Goal: Task Accomplishment & Management: Use online tool/utility

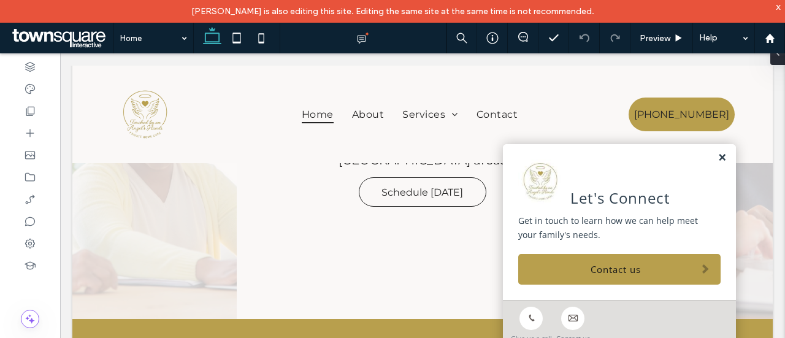
click at [717, 159] on link at bounding box center [721, 158] width 9 height 10
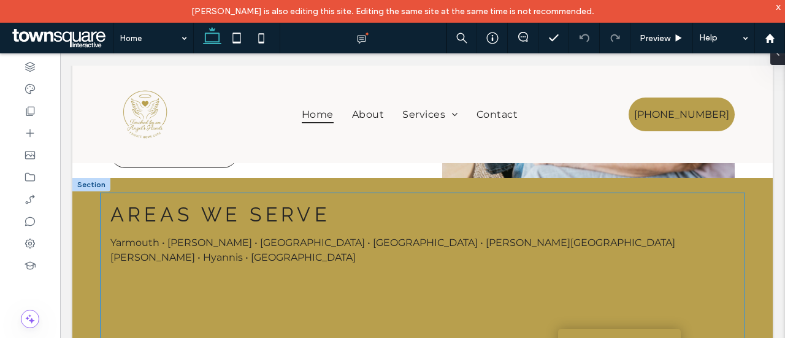
scroll to position [1650, 0]
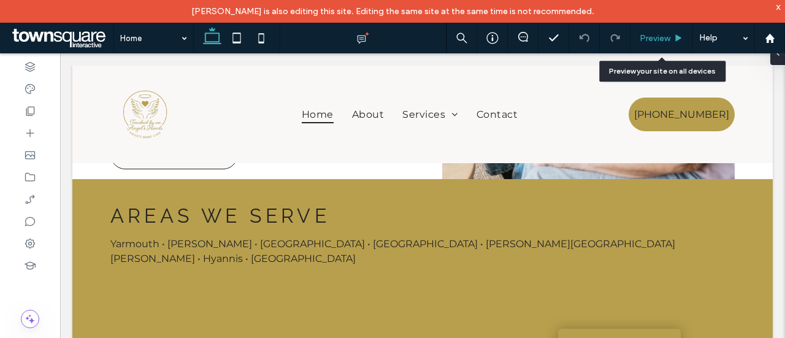
click at [644, 45] on div "Preview" at bounding box center [661, 38] width 63 height 31
click at [657, 30] on div "Preview" at bounding box center [661, 38] width 63 height 31
click at [691, 45] on div "Preview" at bounding box center [661, 38] width 63 height 31
click at [675, 39] on icon at bounding box center [678, 38] width 9 height 9
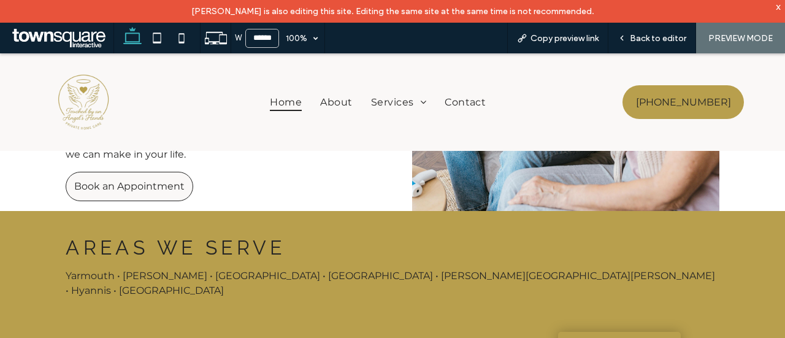
scroll to position [1624, 0]
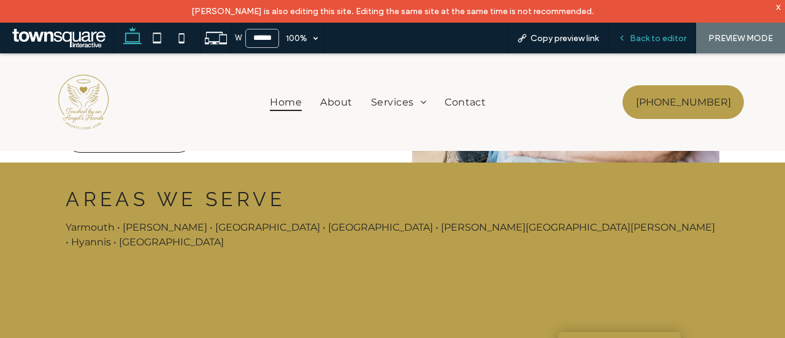
click at [635, 35] on span "Back to editor" at bounding box center [658, 38] width 56 height 10
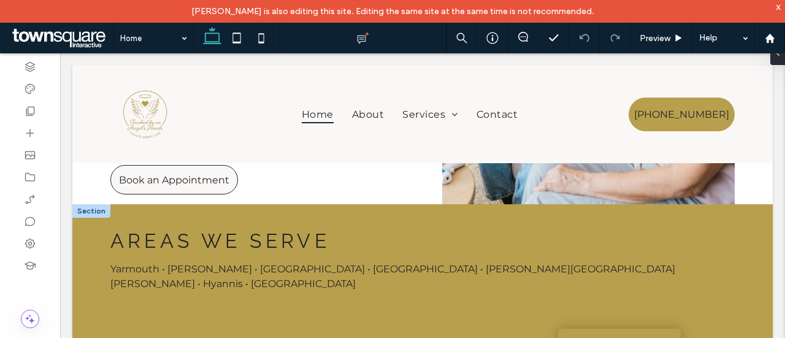
scroll to position [1624, 0]
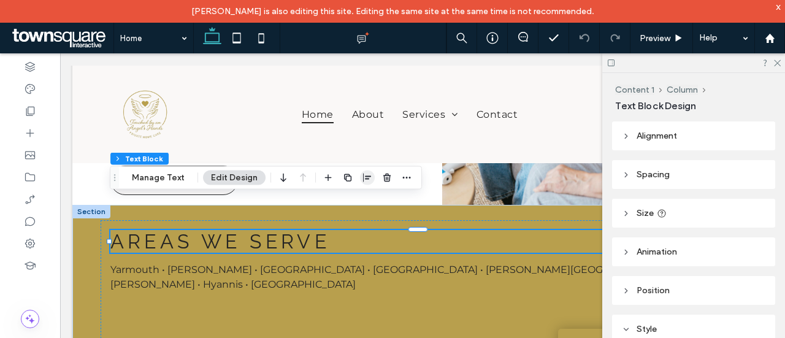
click at [368, 177] on icon "button" at bounding box center [367, 178] width 10 height 10
click at [350, 199] on icon "center" at bounding box center [355, 202] width 10 height 10
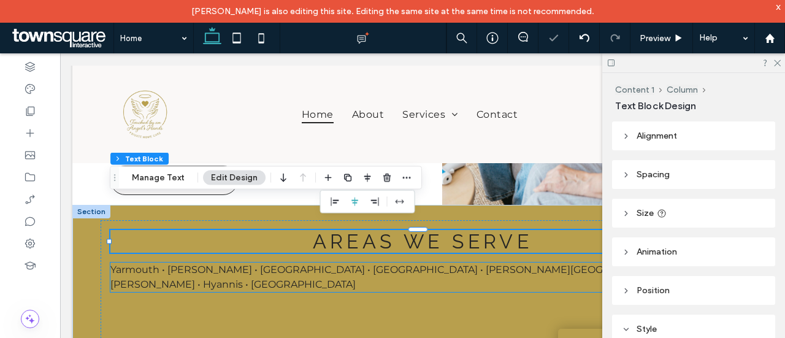
click at [497, 262] on p "Yarmouth • Brewster • Falmouth • Mashpee • Marston Mills • Hyannis • Chatham" at bounding box center [422, 276] width 625 height 29
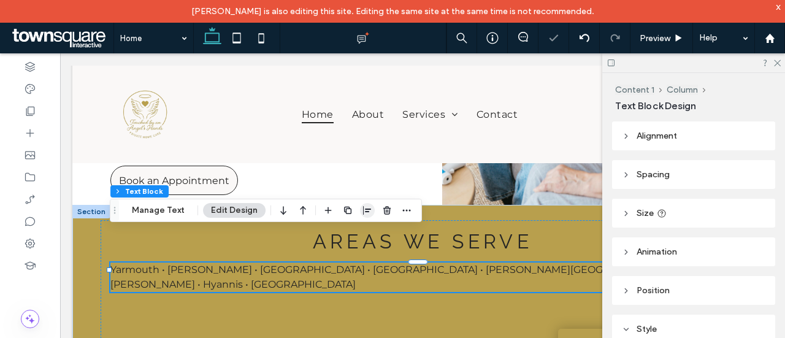
click at [363, 209] on icon "button" at bounding box center [367, 210] width 10 height 10
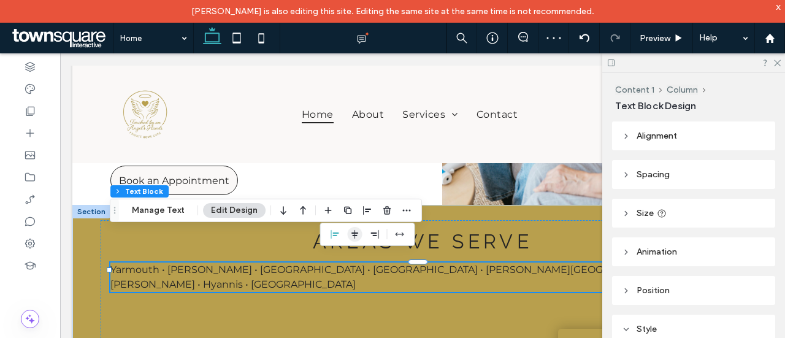
click at [350, 230] on icon "center" at bounding box center [355, 234] width 10 height 10
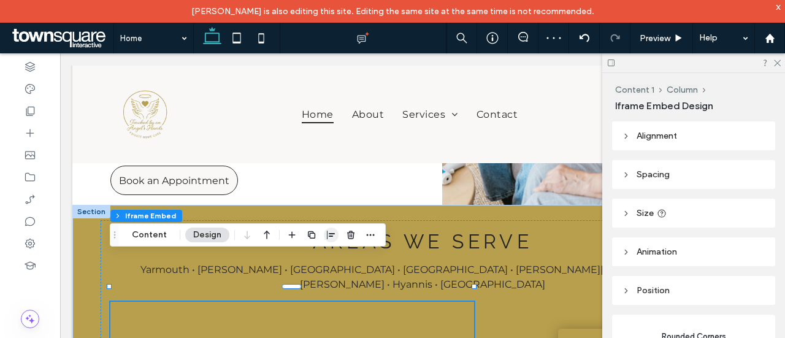
click at [327, 234] on icon "button" at bounding box center [331, 235] width 10 height 10
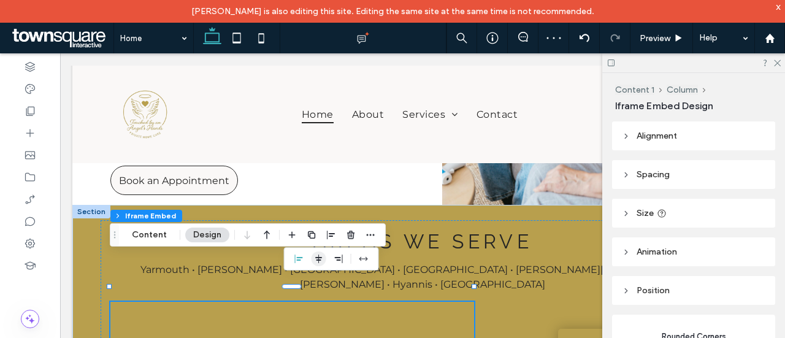
click at [323, 258] on span "center" at bounding box center [319, 258] width 15 height 15
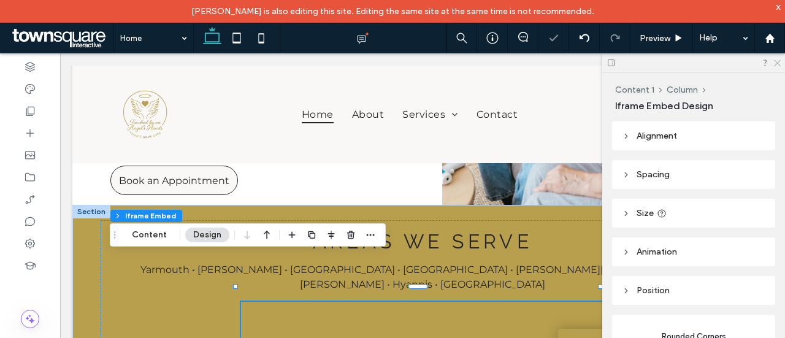
click at [780, 63] on icon at bounding box center [777, 62] width 8 height 8
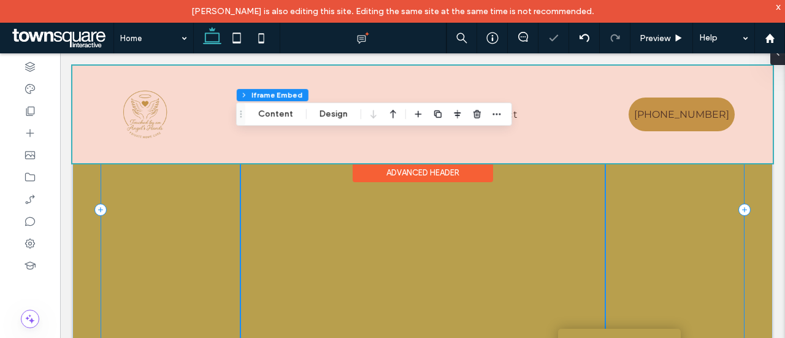
scroll to position [1793, 0]
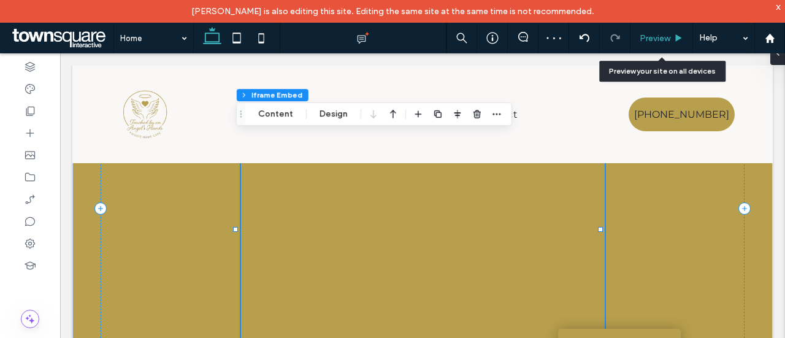
click at [674, 39] on icon at bounding box center [678, 38] width 9 height 9
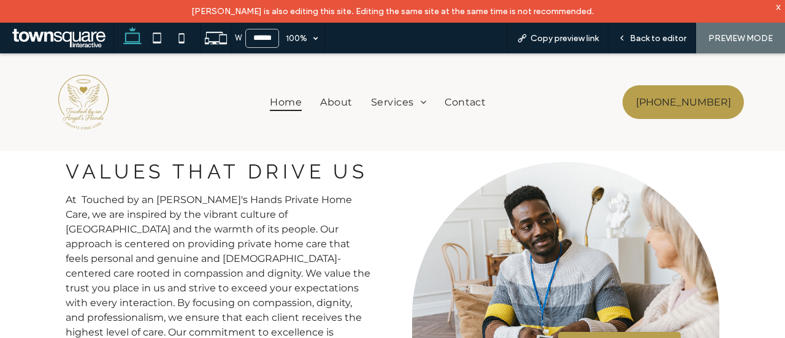
scroll to position [1325, 0]
click at [231, 182] on span "Values That Drive Us" at bounding box center [217, 170] width 302 height 23
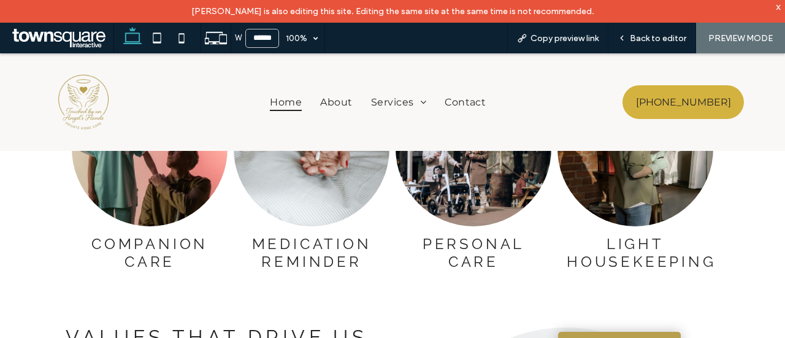
scroll to position [1140, 0]
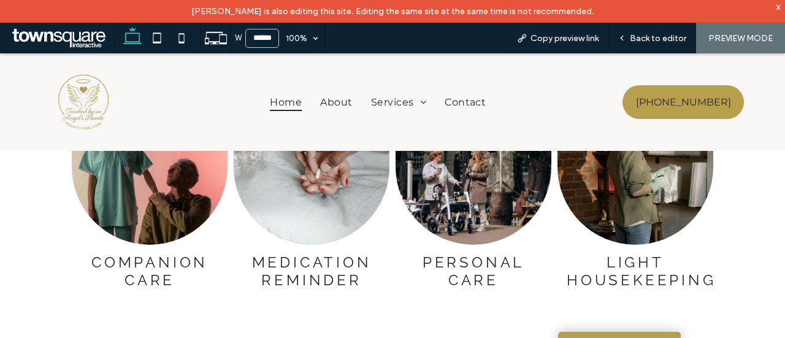
click at [778, 9] on div "x" at bounding box center [779, 6] width 6 height 10
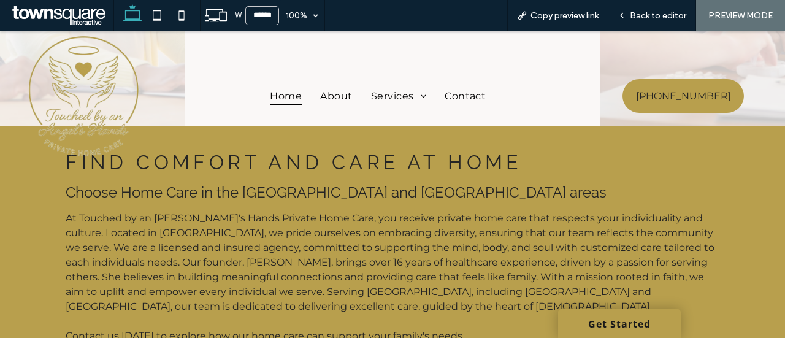
scroll to position [0, 0]
